Goal: Task Accomplishment & Management: Complete application form

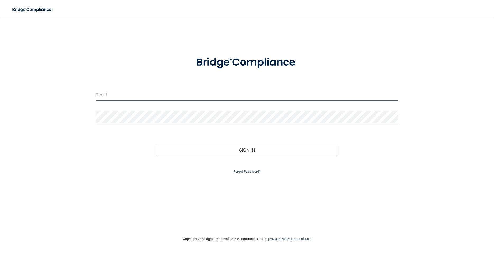
drag, startPoint x: 102, startPoint y: 96, endPoint x: 105, endPoint y: 96, distance: 2.9
click at [103, 96] on input "email" at bounding box center [247, 95] width 303 height 12
type input "[EMAIL_ADDRESS][DOMAIN_NAME]"
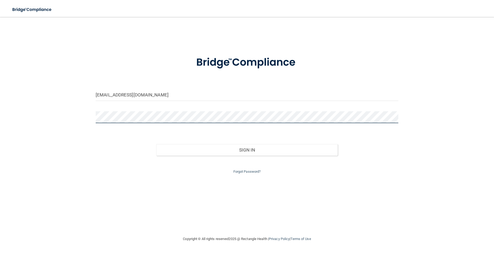
click at [156, 144] on button "Sign In" at bounding box center [247, 150] width 182 height 12
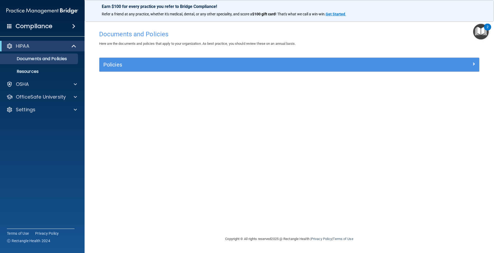
click at [478, 26] on img "Open Resource Center, 2 new notifications" at bounding box center [481, 32] width 16 height 16
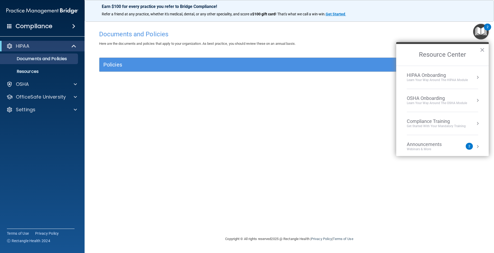
click at [475, 76] on button "Resource Center" at bounding box center [477, 77] width 5 height 5
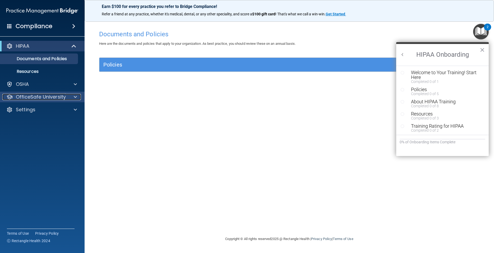
click at [38, 98] on p "OfficeSafe University" at bounding box center [41, 97] width 50 height 6
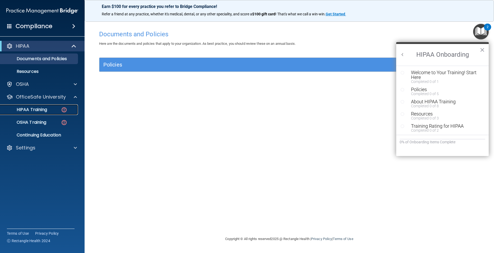
click at [38, 109] on p "HIPAA Training" at bounding box center [25, 109] width 44 height 5
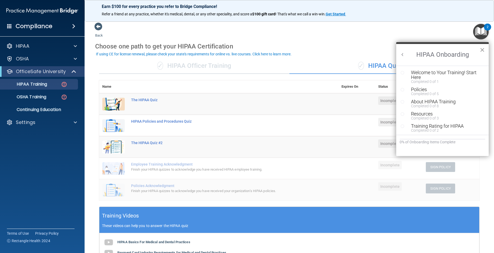
click at [483, 49] on button "×" at bounding box center [482, 49] width 5 height 8
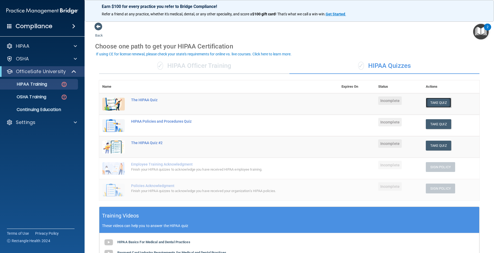
click at [436, 104] on button "Take Quiz" at bounding box center [438, 103] width 25 height 10
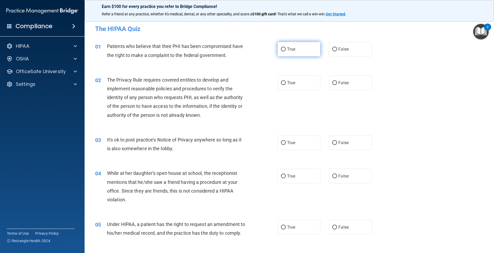
click at [281, 49] on input "True" at bounding box center [283, 49] width 5 height 4
radio input "true"
click at [281, 83] on input "True" at bounding box center [283, 83] width 5 height 4
radio input "true"
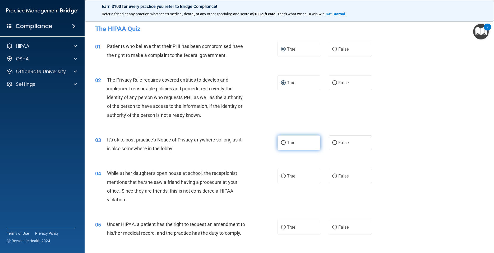
click at [281, 143] on input "True" at bounding box center [283, 143] width 5 height 4
radio input "true"
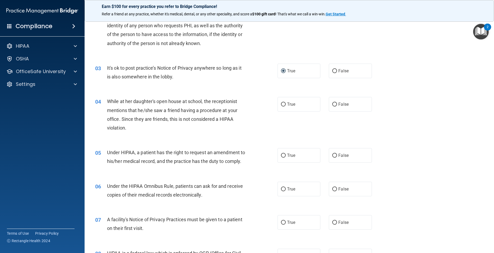
scroll to position [95, 0]
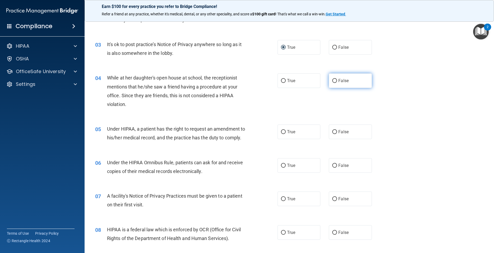
click at [332, 80] on input "False" at bounding box center [334, 81] width 5 height 4
radio input "true"
click at [329, 132] on label "False" at bounding box center [350, 131] width 43 height 15
click at [332, 132] on input "False" at bounding box center [334, 132] width 5 height 4
radio input "true"
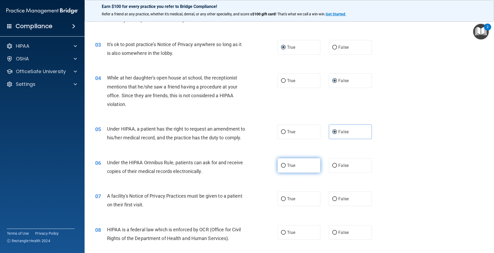
click at [281, 167] on input "True" at bounding box center [283, 165] width 5 height 4
radio input "true"
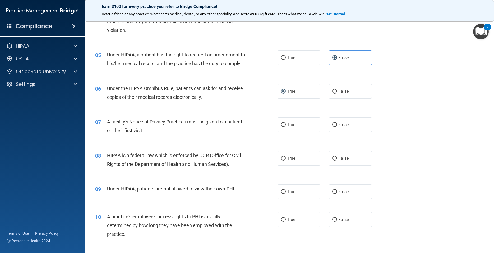
scroll to position [190, 0]
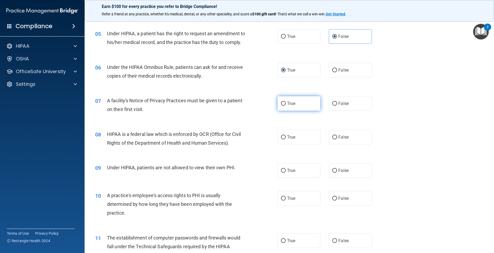
click at [281, 106] on input "True" at bounding box center [283, 104] width 5 height 4
radio input "true"
click at [281, 139] on input "True" at bounding box center [283, 137] width 5 height 4
radio input "true"
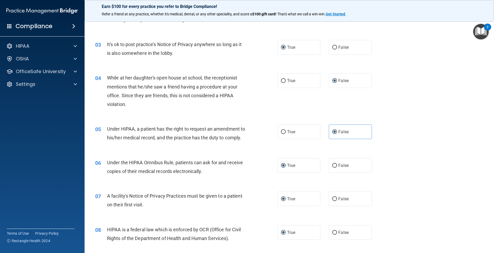
scroll to position [0, 0]
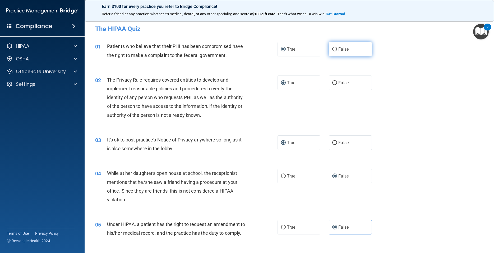
click at [332, 49] on input "False" at bounding box center [334, 49] width 5 height 4
radio input "true"
radio input "false"
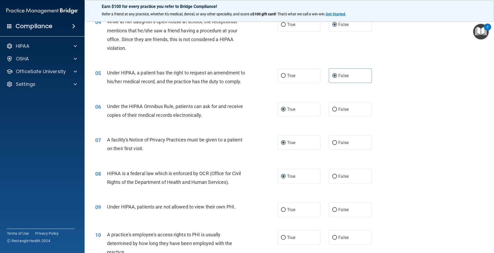
scroll to position [190, 0]
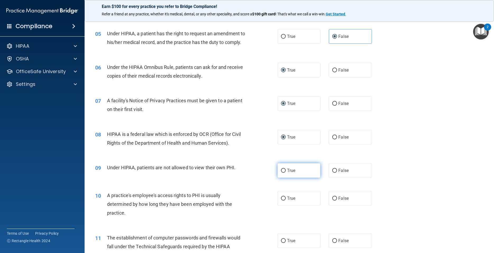
click at [281, 172] on input "True" at bounding box center [283, 170] width 5 height 4
radio input "true"
click at [334, 200] on input "False" at bounding box center [334, 198] width 5 height 4
radio input "true"
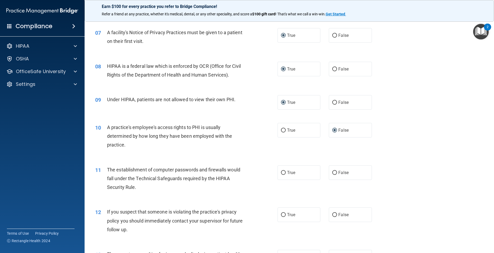
scroll to position [286, 0]
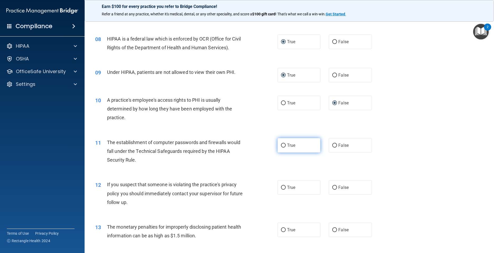
click at [281, 147] on input "True" at bounding box center [283, 145] width 5 height 4
radio input "true"
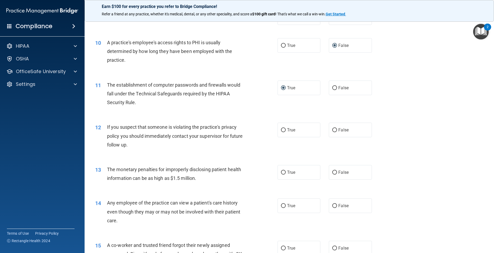
scroll to position [357, 0]
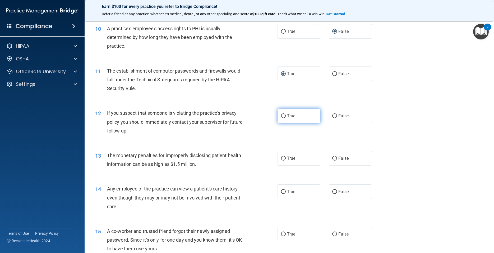
click at [281, 118] on input "True" at bounding box center [283, 116] width 5 height 4
radio input "true"
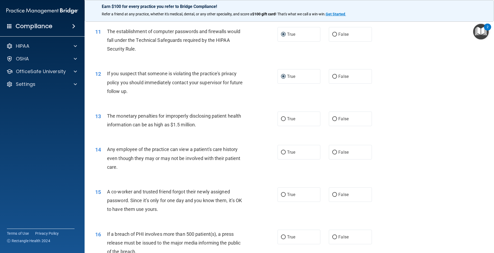
scroll to position [405, 0]
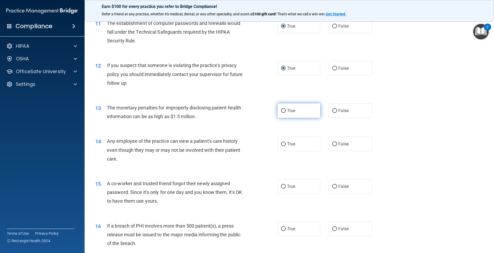
click at [281, 113] on input "True" at bounding box center [283, 111] width 5 height 4
radio input "true"
click at [332, 146] on input "False" at bounding box center [334, 144] width 5 height 4
radio input "true"
click at [332, 188] on input "False" at bounding box center [334, 186] width 5 height 4
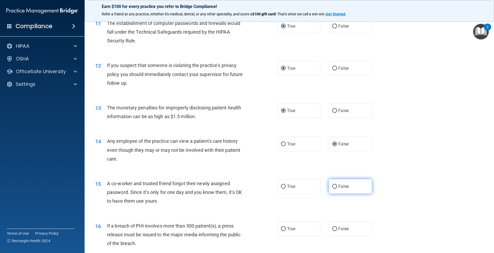
radio input "true"
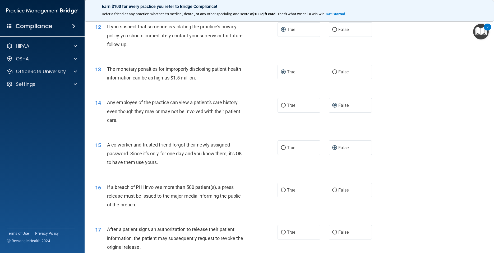
scroll to position [476, 0]
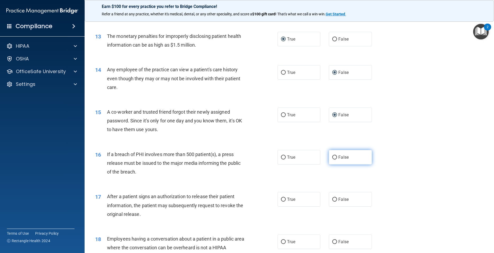
click at [333, 159] on input "False" at bounding box center [334, 157] width 5 height 4
radio input "true"
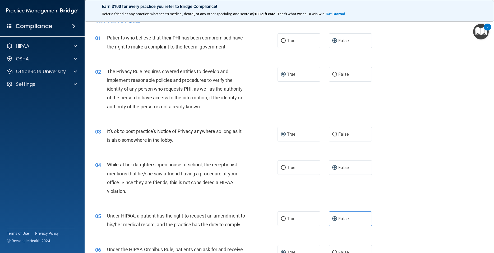
scroll to position [0, 0]
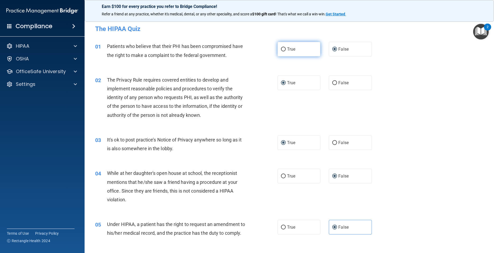
click at [281, 49] on input "True" at bounding box center [283, 49] width 5 height 4
radio input "true"
radio input "false"
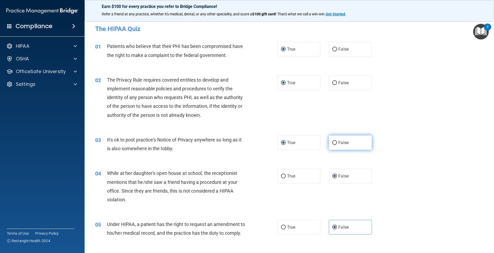
click at [332, 142] on input "False" at bounding box center [334, 143] width 5 height 4
radio input "true"
radio input "false"
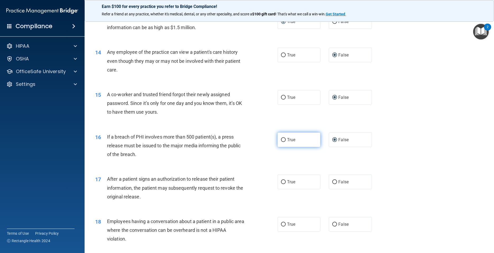
scroll to position [500, 0]
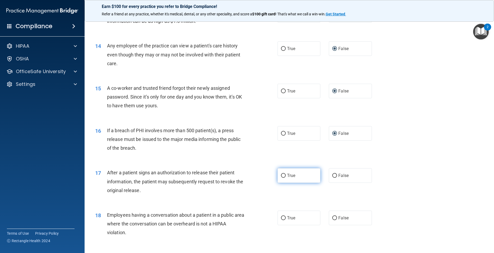
click at [283, 177] on input "True" at bounding box center [283, 176] width 5 height 4
radio input "true"
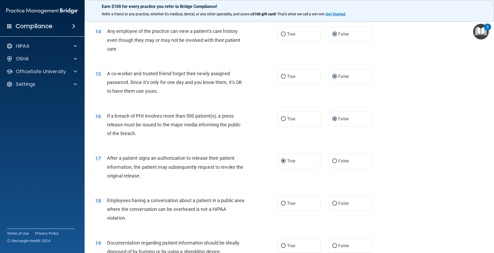
scroll to position [524, 0]
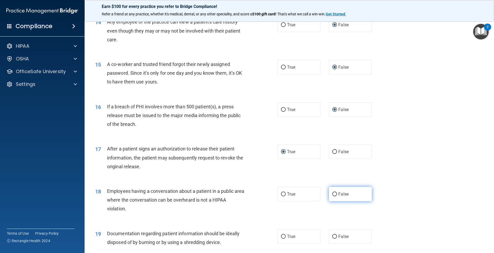
click at [334, 196] on input "False" at bounding box center [334, 194] width 5 height 4
radio input "true"
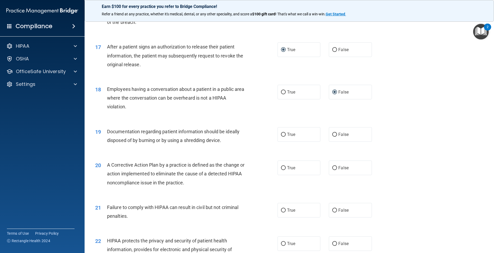
scroll to position [667, 0]
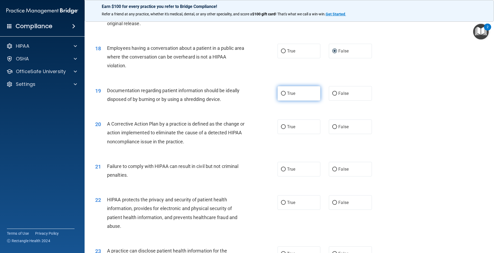
click at [281, 95] on input "True" at bounding box center [283, 94] width 5 height 4
radio input "true"
click at [281, 129] on input "True" at bounding box center [283, 127] width 5 height 4
radio input "true"
click at [333, 176] on label "False" at bounding box center [350, 169] width 43 height 15
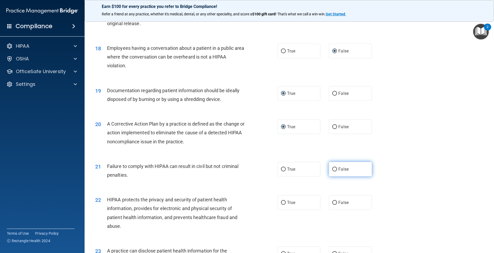
click at [333, 171] on input "False" at bounding box center [334, 169] width 5 height 4
radio input "true"
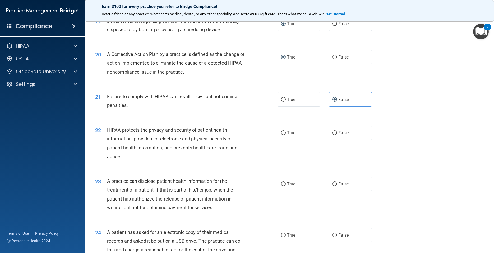
scroll to position [738, 0]
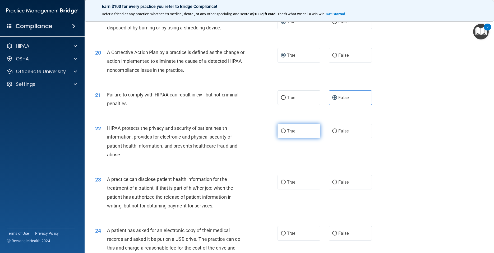
click at [282, 133] on input "True" at bounding box center [283, 131] width 5 height 4
radio input "true"
click at [334, 184] on input "False" at bounding box center [334, 182] width 5 height 4
radio input "true"
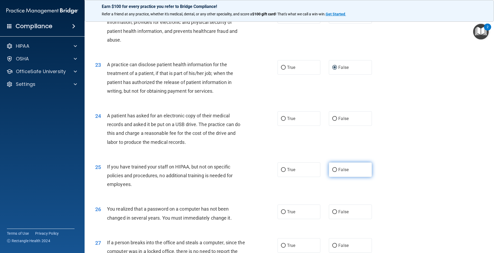
scroll to position [857, 0]
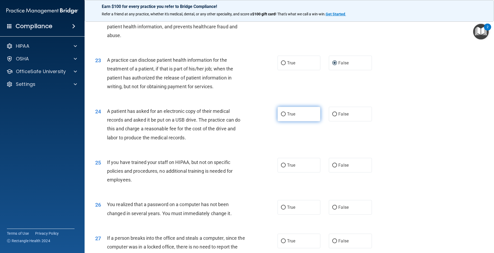
click at [283, 121] on label "True" at bounding box center [299, 114] width 43 height 15
click at [283, 116] on input "True" at bounding box center [283, 114] width 5 height 4
radio input "true"
click at [332, 167] on input "False" at bounding box center [334, 165] width 5 height 4
radio input "true"
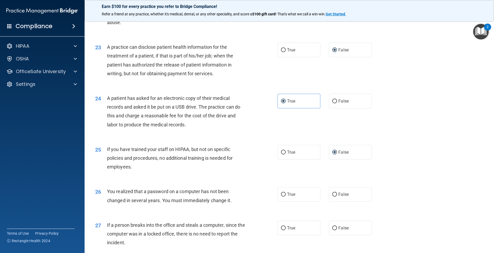
scroll to position [881, 0]
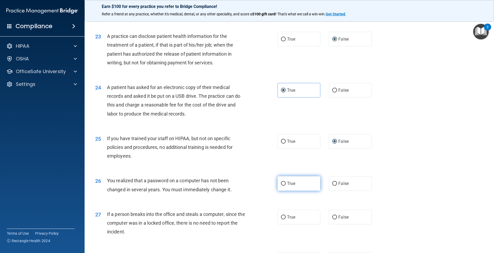
click at [281, 185] on input "True" at bounding box center [283, 183] width 5 height 4
radio input "true"
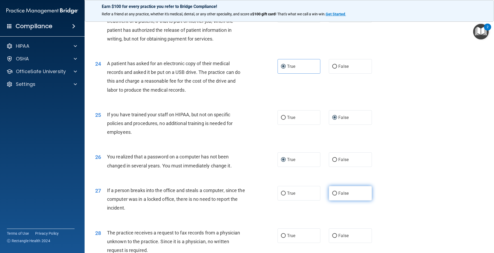
click at [332, 195] on input "False" at bounding box center [334, 193] width 5 height 4
radio input "true"
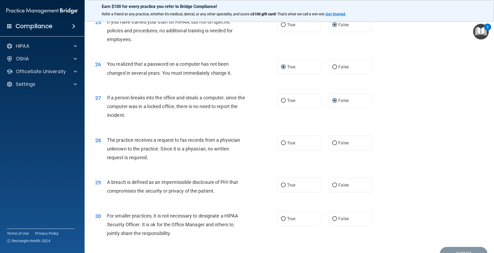
scroll to position [1000, 0]
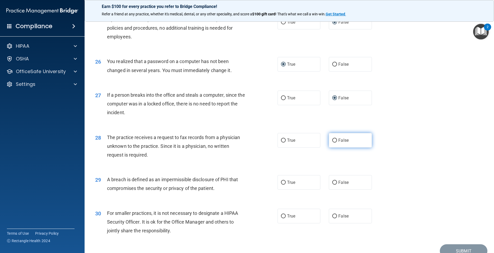
click at [334, 147] on label "False" at bounding box center [350, 140] width 43 height 15
click at [334, 142] on input "False" at bounding box center [334, 140] width 5 height 4
radio input "true"
click at [281, 184] on input "True" at bounding box center [283, 182] width 5 height 4
radio input "true"
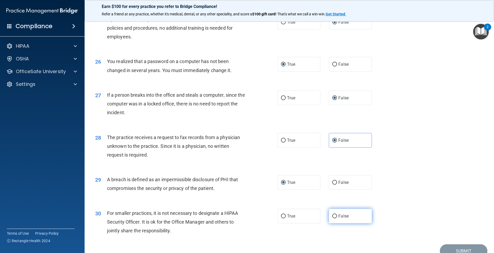
click at [329, 223] on label "False" at bounding box center [350, 215] width 43 height 15
click at [332, 218] on input "False" at bounding box center [334, 216] width 5 height 4
radio input "true"
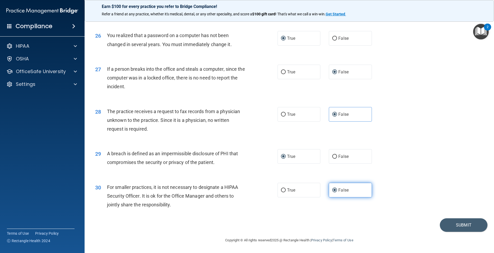
scroll to position [1035, 0]
click at [463, 224] on button "Submit" at bounding box center [464, 224] width 48 height 13
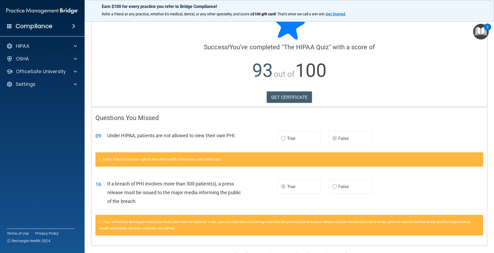
scroll to position [32, 0]
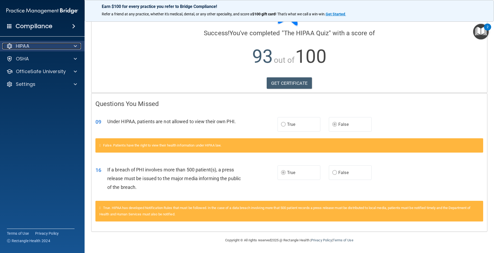
click at [77, 45] on span at bounding box center [75, 46] width 3 height 6
